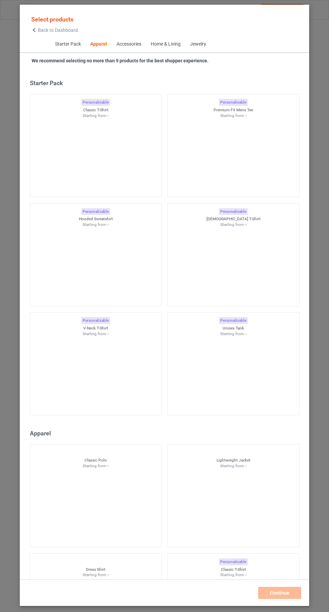
scroll to position [359, 0]
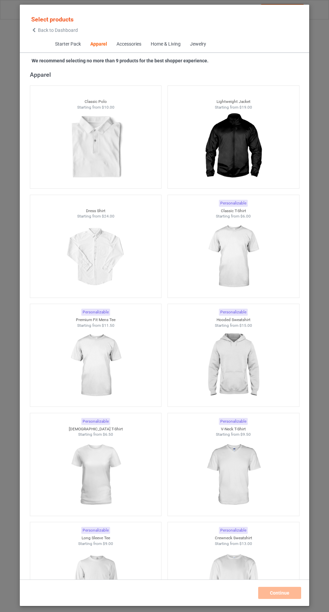
click at [246, 253] on img at bounding box center [233, 256] width 60 height 75
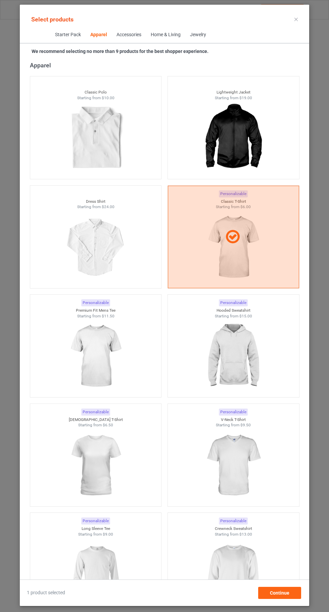
click at [103, 569] on img at bounding box center [95, 574] width 60 height 75
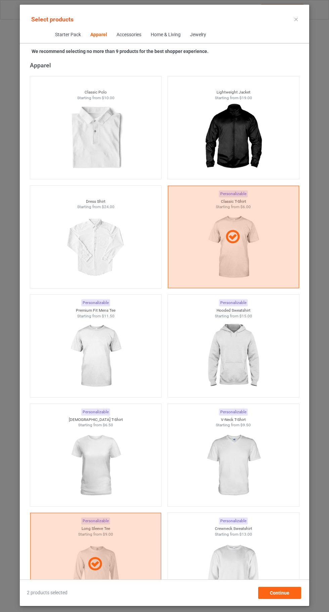
click at [103, 466] on img at bounding box center [95, 465] width 60 height 75
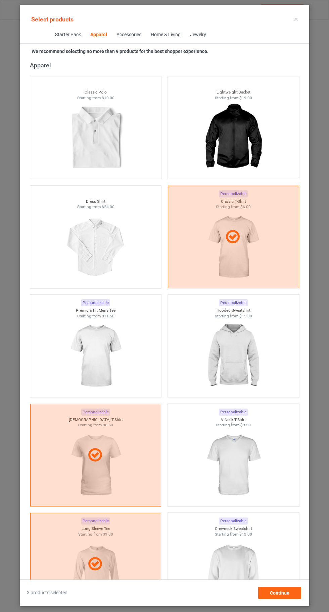
click at [103, 360] on img at bounding box center [95, 356] width 60 height 75
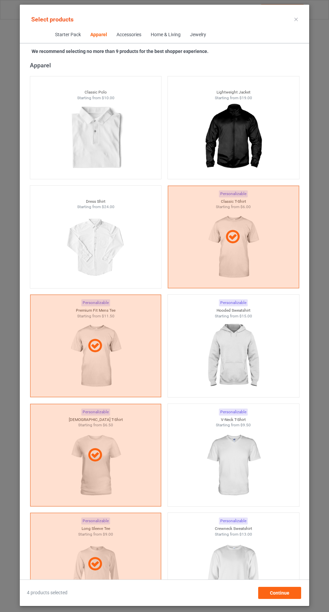
click at [243, 481] on img at bounding box center [233, 465] width 60 height 75
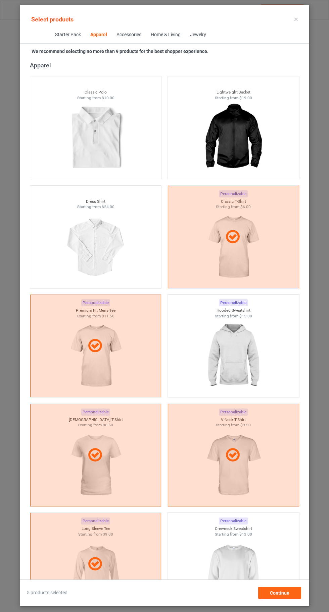
click at [240, 364] on img at bounding box center [233, 356] width 60 height 75
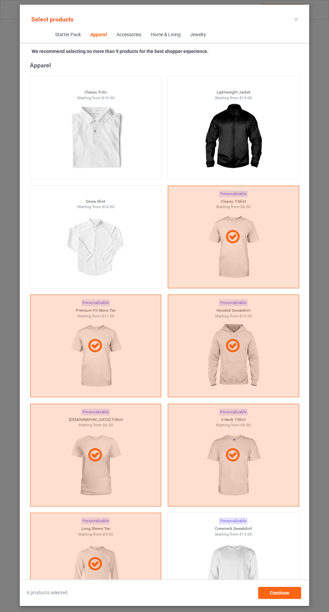
click at [235, 563] on img at bounding box center [233, 574] width 60 height 75
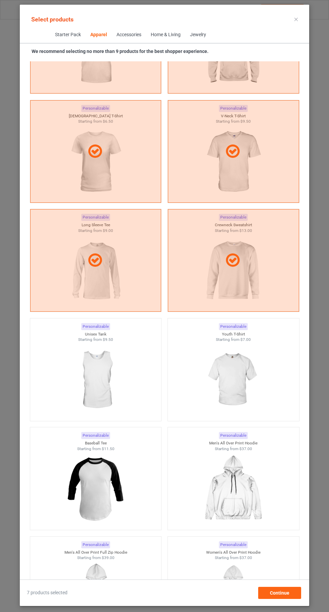
scroll to position [741, 0]
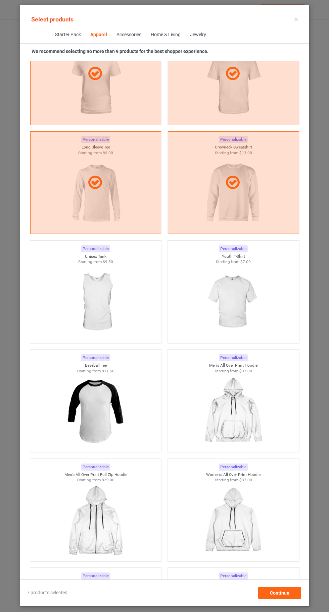
click at [251, 297] on img at bounding box center [233, 302] width 60 height 75
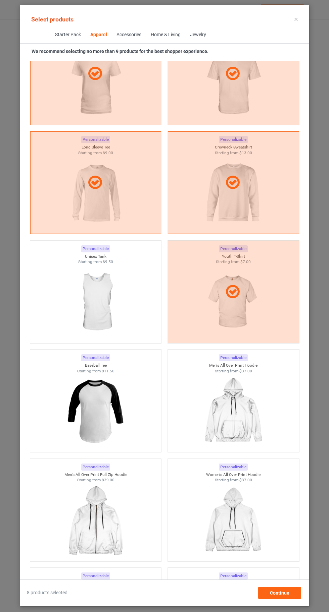
click at [118, 317] on img at bounding box center [95, 302] width 60 height 75
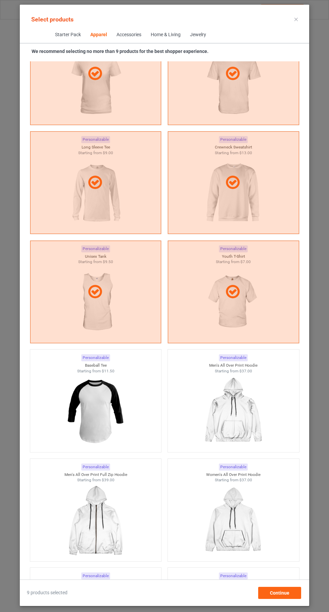
click at [296, 19] on icon at bounding box center [295, 19] width 3 height 3
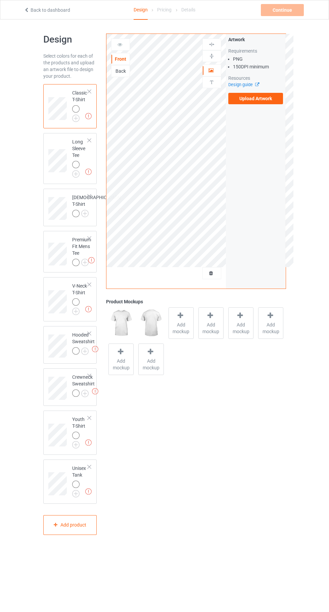
click at [0, 0] on img at bounding box center [0, 0] width 0 height 0
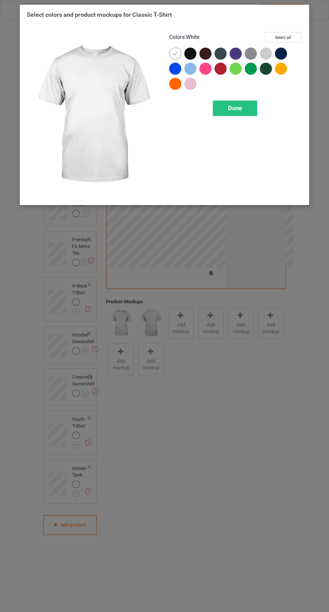
click at [246, 53] on img at bounding box center [251, 54] width 12 height 12
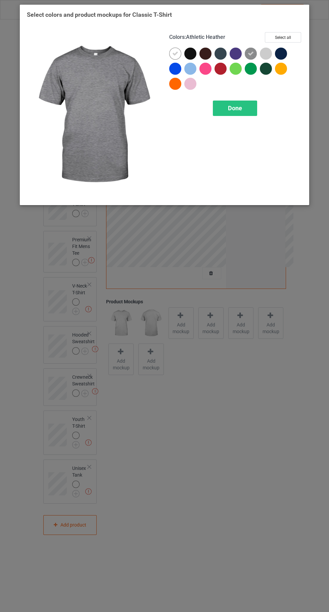
click at [265, 52] on div at bounding box center [266, 54] width 12 height 12
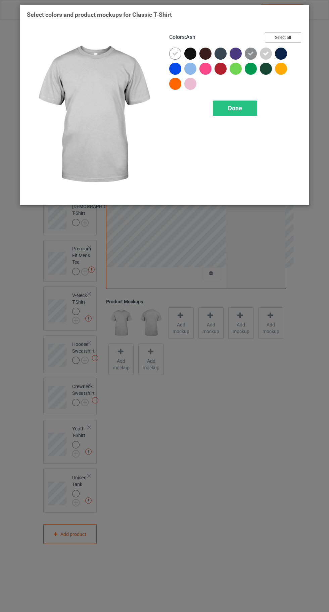
click at [277, 33] on button "Select all" at bounding box center [283, 37] width 36 height 10
click at [234, 109] on span "Done" at bounding box center [235, 108] width 14 height 7
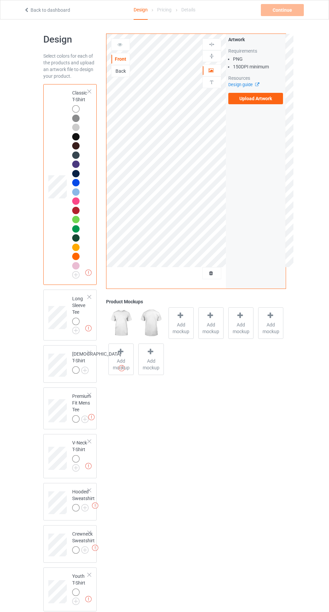
click at [0, 0] on img at bounding box center [0, 0] width 0 height 0
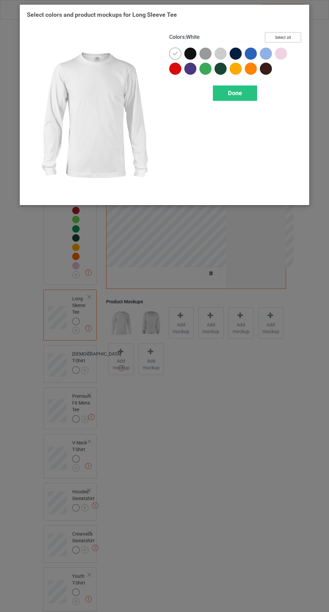
click at [285, 35] on button "Select all" at bounding box center [283, 37] width 36 height 10
click at [224, 96] on div "Done" at bounding box center [235, 93] width 44 height 15
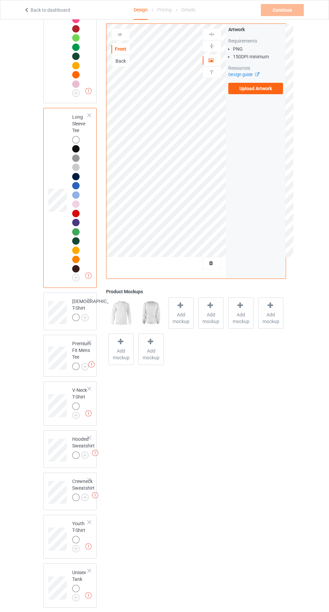
scroll to position [182, 0]
click at [0, 0] on img at bounding box center [0, 0] width 0 height 0
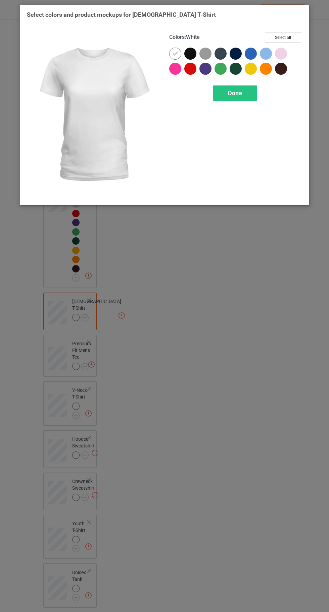
click at [282, 36] on button "Select all" at bounding box center [283, 37] width 36 height 10
click at [234, 93] on span "Done" at bounding box center [235, 93] width 14 height 7
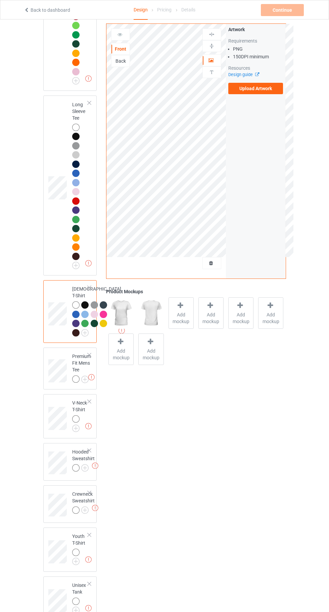
scroll to position [320, 0]
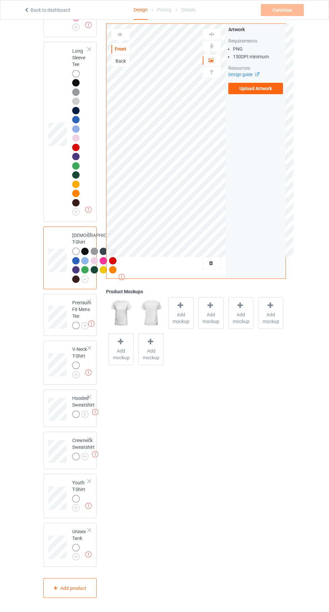
click at [0, 0] on img at bounding box center [0, 0] width 0 height 0
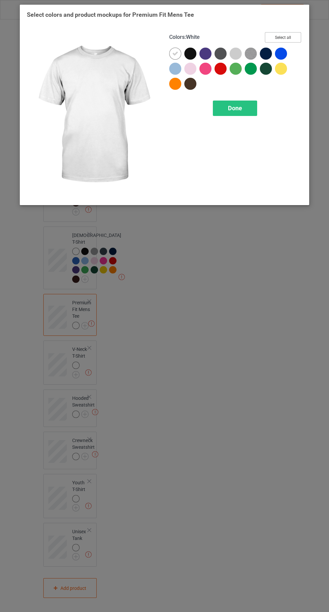
click at [295, 34] on button "Select all" at bounding box center [283, 37] width 36 height 10
click at [231, 108] on span "Done" at bounding box center [235, 108] width 14 height 7
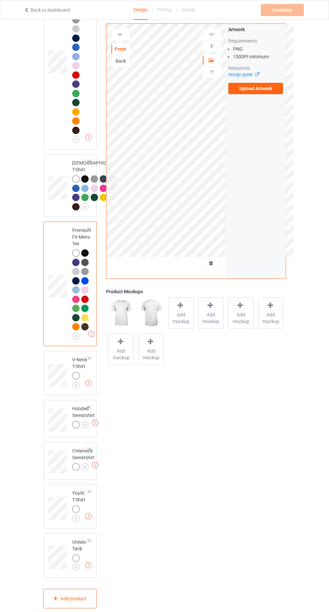
scroll to position [403, 0]
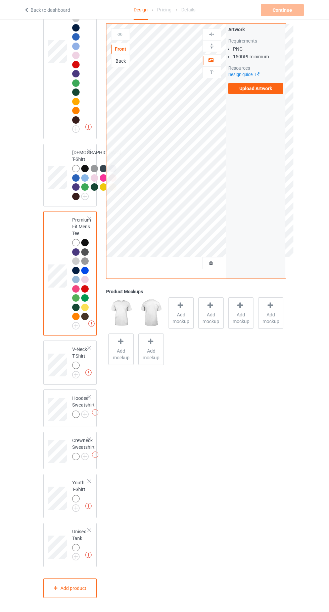
click at [0, 0] on img at bounding box center [0, 0] width 0 height 0
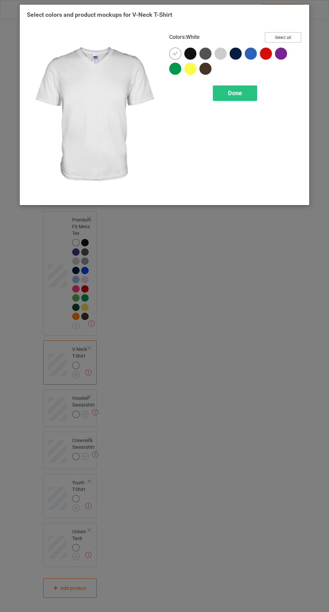
click at [287, 33] on button "Select all" at bounding box center [283, 37] width 36 height 10
click at [225, 100] on div "Done" at bounding box center [235, 93] width 44 height 15
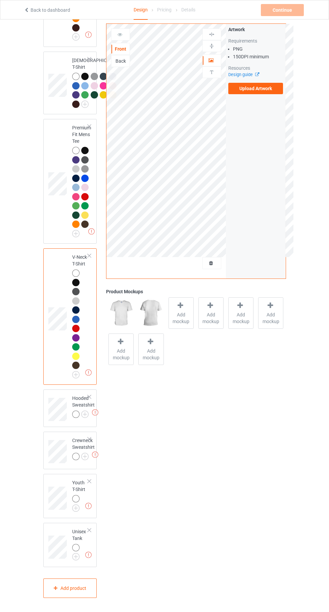
click at [0, 0] on img at bounding box center [0, 0] width 0 height 0
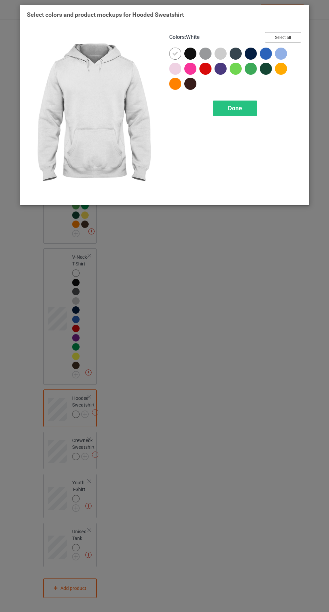
click at [278, 35] on button "Select all" at bounding box center [283, 37] width 36 height 10
click at [225, 113] on div "Done" at bounding box center [235, 108] width 44 height 15
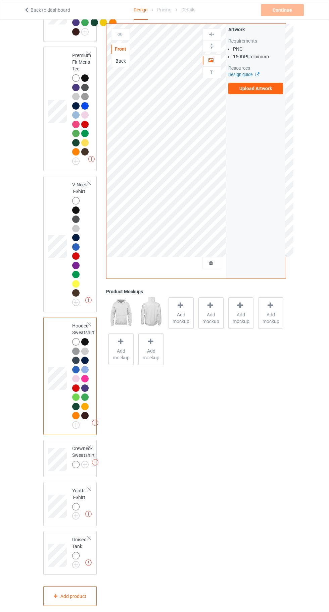
scroll to position [576, 0]
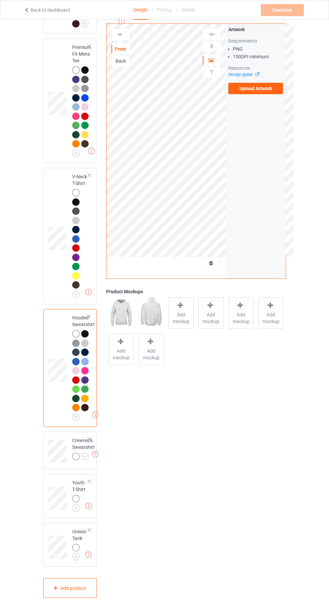
click at [0, 0] on img at bounding box center [0, 0] width 0 height 0
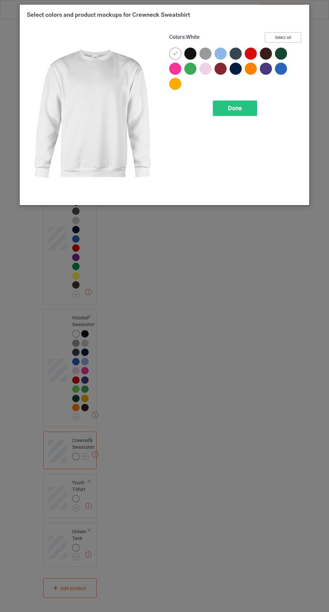
click at [282, 37] on button "Select all" at bounding box center [283, 37] width 36 height 10
click at [237, 110] on span "Done" at bounding box center [235, 108] width 14 height 7
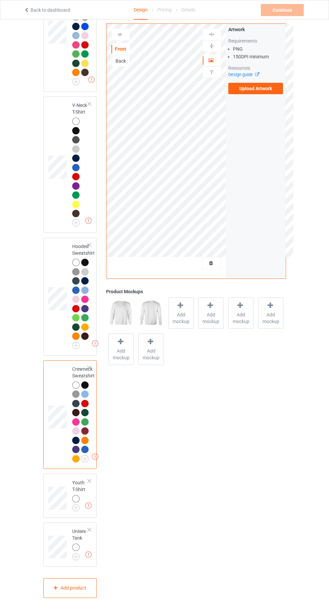
click at [0, 0] on img at bounding box center [0, 0] width 0 height 0
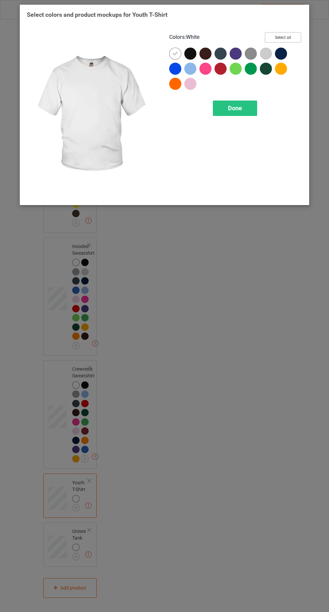
click at [286, 34] on button "Select all" at bounding box center [283, 37] width 36 height 10
click at [229, 108] on span "Done" at bounding box center [235, 108] width 14 height 7
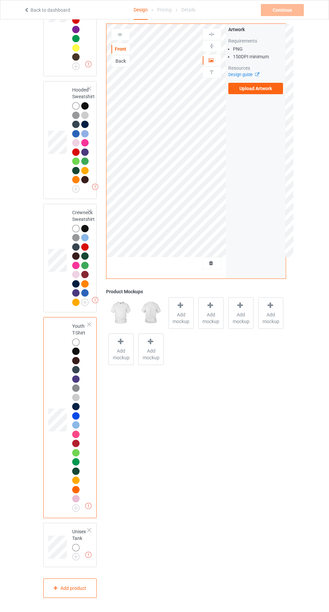
scroll to position [804, 0]
click at [0, 0] on img at bounding box center [0, 0] width 0 height 0
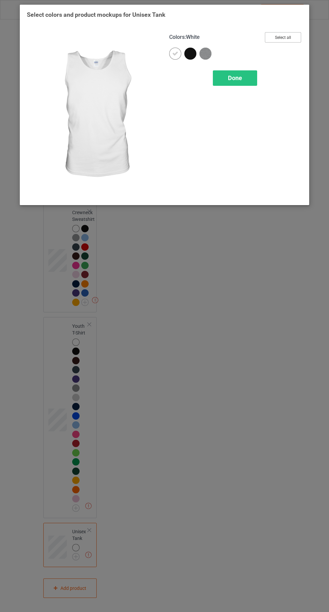
click at [286, 37] on button "Select all" at bounding box center [283, 37] width 36 height 10
click at [234, 77] on span "Done" at bounding box center [235, 77] width 14 height 7
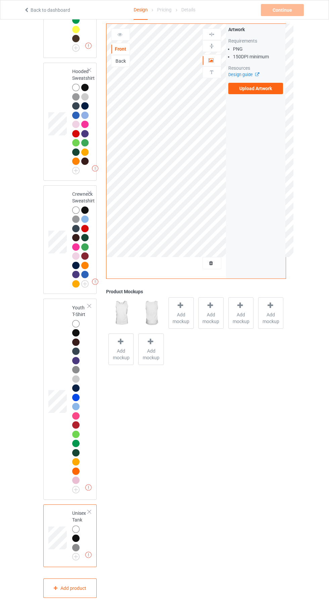
click at [253, 89] on label "Upload Artwork" at bounding box center [255, 88] width 55 height 11
click at [0, 0] on input "Upload Artwork" at bounding box center [0, 0] width 0 height 0
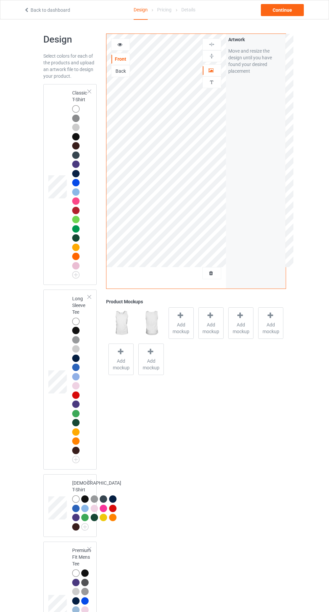
click at [75, 106] on div at bounding box center [75, 108] width 7 height 7
click at [120, 43] on icon at bounding box center [120, 43] width 6 height 5
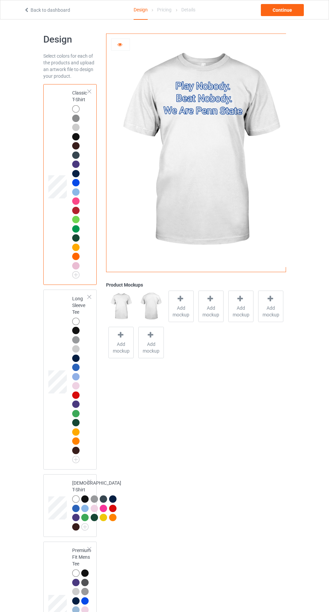
click at [197, 149] on img at bounding box center [199, 150] width 187 height 233
click at [196, 94] on img at bounding box center [199, 150] width 187 height 233
click at [74, 330] on div at bounding box center [75, 330] width 7 height 7
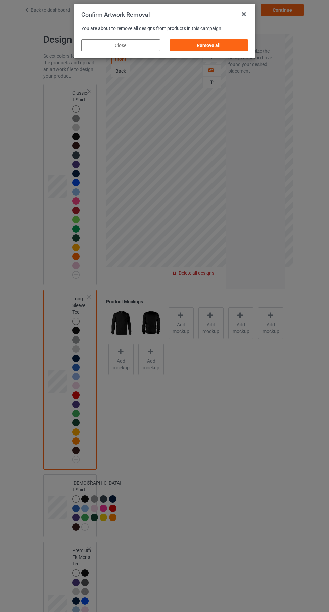
click at [209, 46] on div "Remove all" at bounding box center [208, 45] width 79 height 12
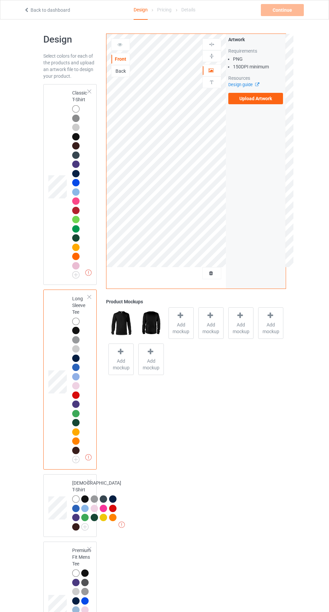
click at [255, 99] on label "Upload Artwork" at bounding box center [255, 98] width 55 height 11
click at [0, 0] on input "Upload Artwork" at bounding box center [0, 0] width 0 height 0
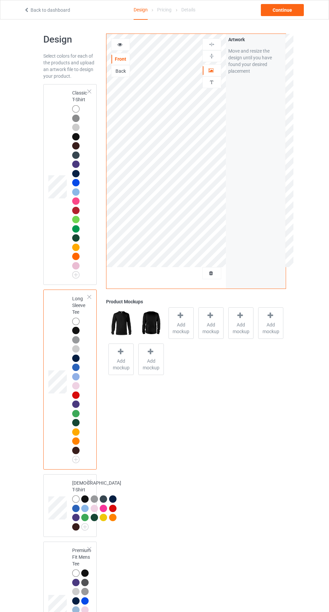
click at [74, 109] on div at bounding box center [75, 108] width 7 height 7
click at [0, 0] on img at bounding box center [0, 0] width 0 height 0
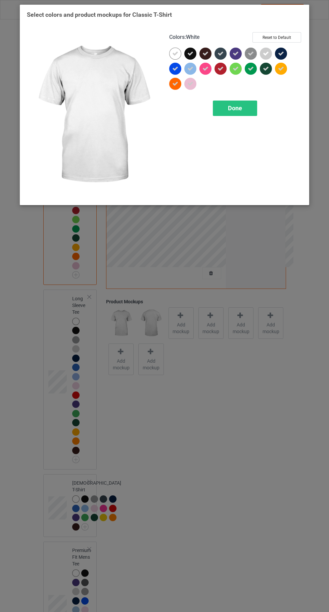
click at [175, 53] on icon at bounding box center [175, 54] width 6 height 6
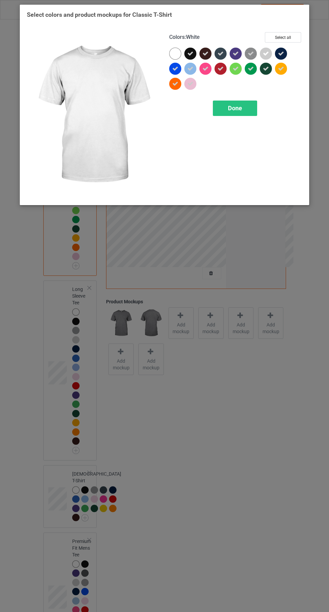
click at [174, 54] on div at bounding box center [175, 54] width 12 height 12
click at [234, 108] on span "Done" at bounding box center [235, 108] width 14 height 7
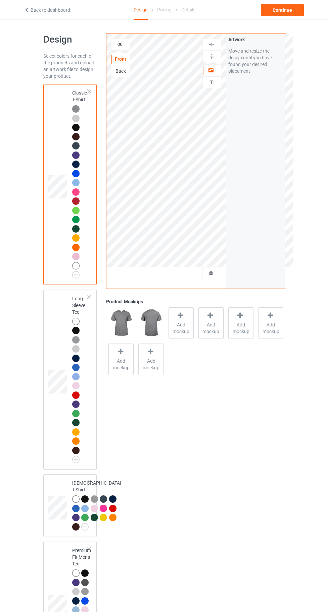
click at [179, 319] on div at bounding box center [180, 317] width 9 height 10
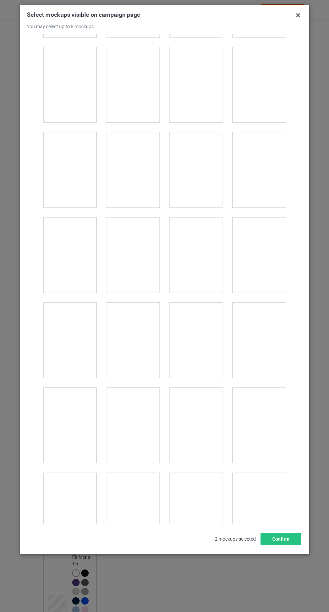
scroll to position [2630, 0]
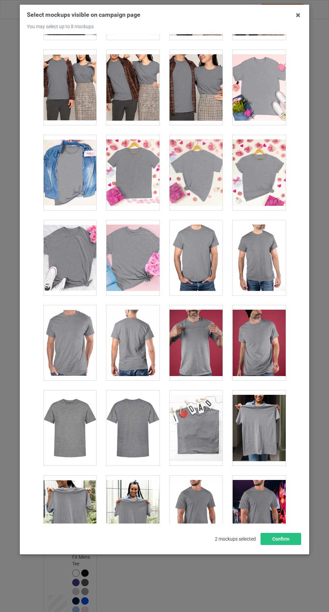
click at [134, 159] on div at bounding box center [132, 172] width 53 height 75
click at [195, 177] on div at bounding box center [195, 172] width 53 height 75
click at [298, 15] on icon at bounding box center [297, 15] width 11 height 11
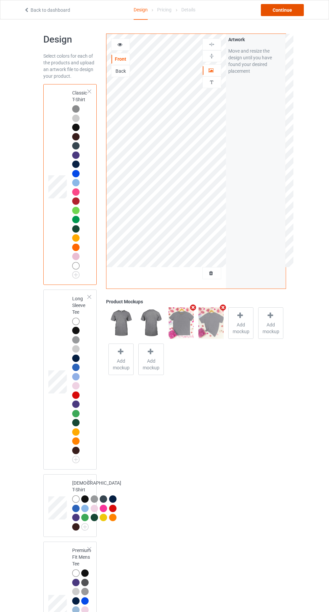
click at [290, 12] on div "Continue" at bounding box center [282, 10] width 43 height 12
click at [282, 19] on body "Back to dashboard Design Pricing Details Continue Design Select colors for each…" at bounding box center [164, 325] width 329 height 612
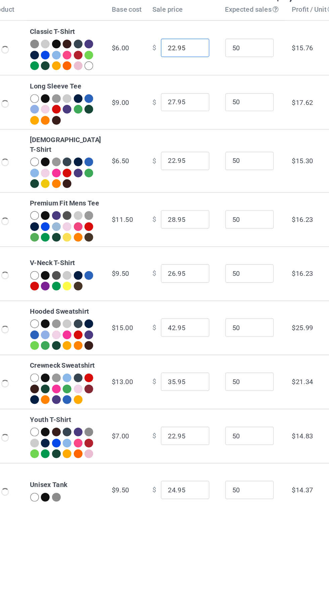
click at [169, 90] on input "22.95" at bounding box center [182, 84] width 34 height 13
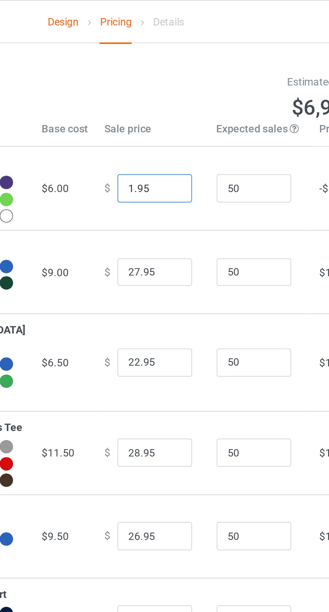
type input "18.95"
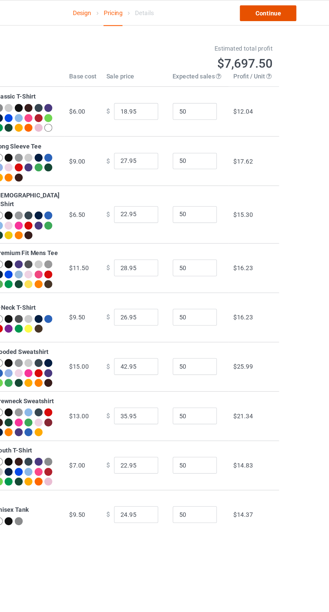
click at [286, 10] on link "Continue" at bounding box center [282, 10] width 43 height 12
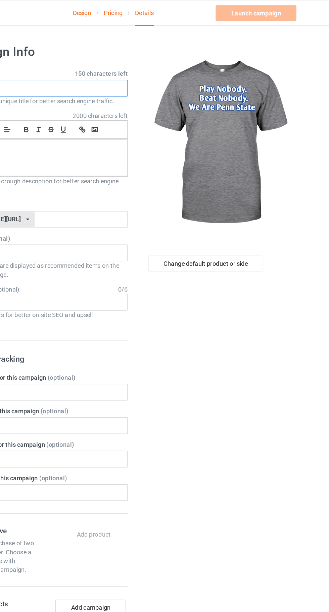
click at [122, 66] on input "text" at bounding box center [109, 67] width 132 height 13
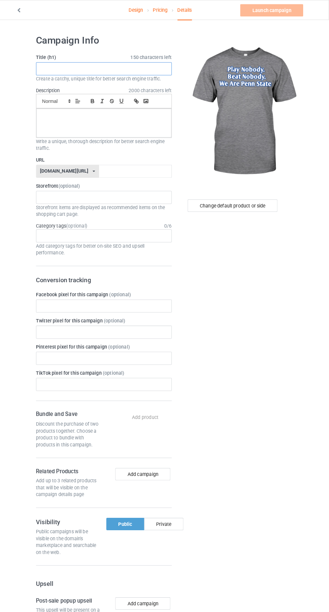
paste input "Play Nobody. Beat Nobody. We Are [GEOGRAPHIC_DATA]"
type input "Play Nobody. Beat Nobody. We Are [GEOGRAPHIC_DATA]"
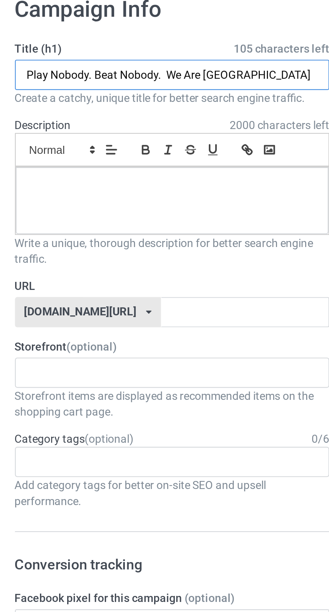
click at [142, 69] on input "Play Nobody. Beat Nobody. We Are [GEOGRAPHIC_DATA]" at bounding box center [109, 67] width 132 height 13
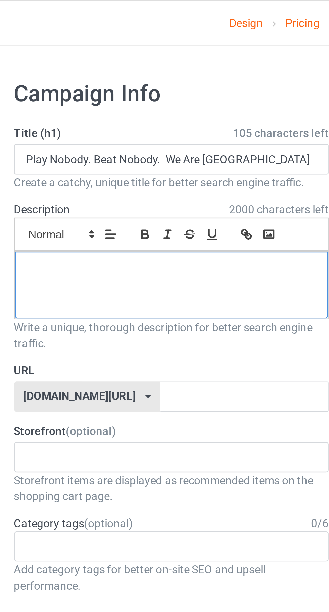
click at [71, 121] on div at bounding box center [109, 120] width 131 height 28
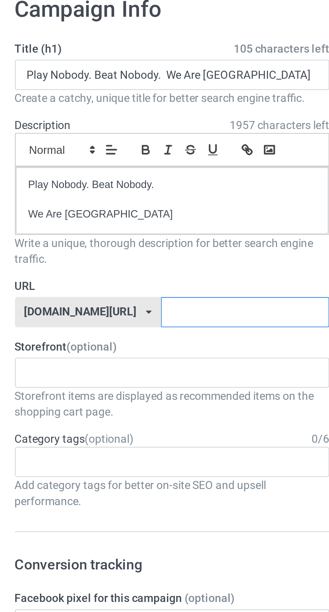
click at [141, 167] on input "text" at bounding box center [140, 167] width 71 height 13
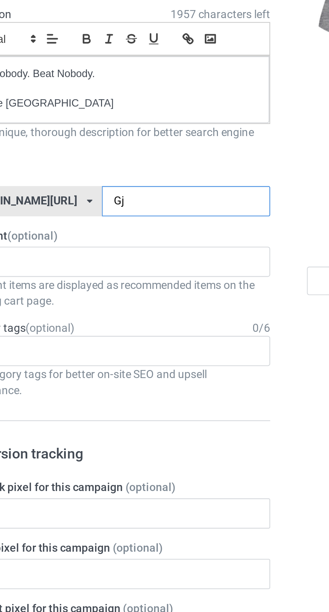
type input "Gjj"
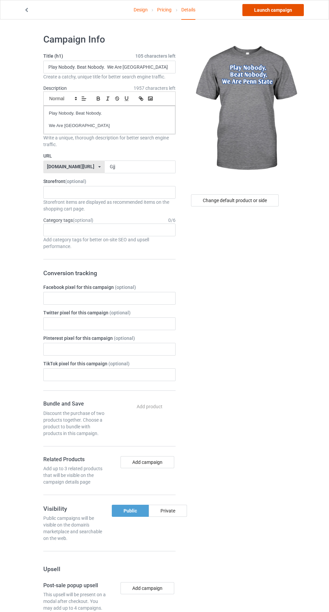
click at [260, 9] on link "Launch campaign" at bounding box center [272, 10] width 61 height 12
